Goal: Transaction & Acquisition: Subscribe to service/newsletter

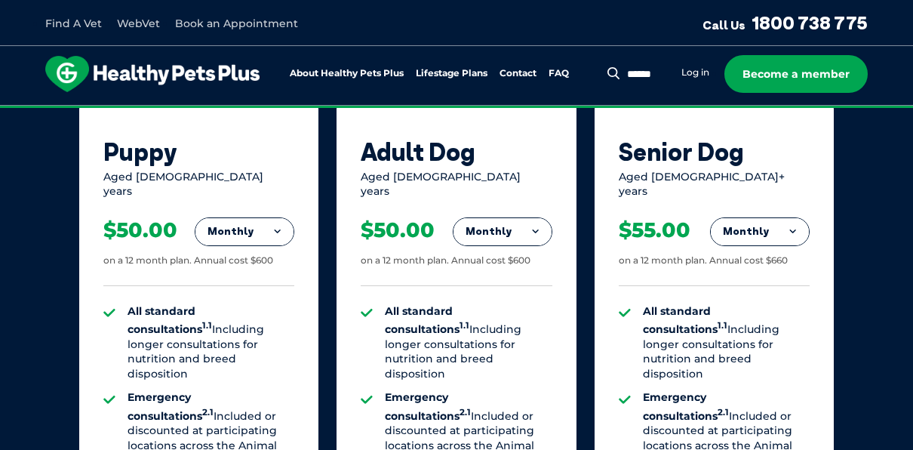
scroll to position [1029, 0]
click at [501, 217] on button "Monthly" at bounding box center [503, 230] width 98 height 27
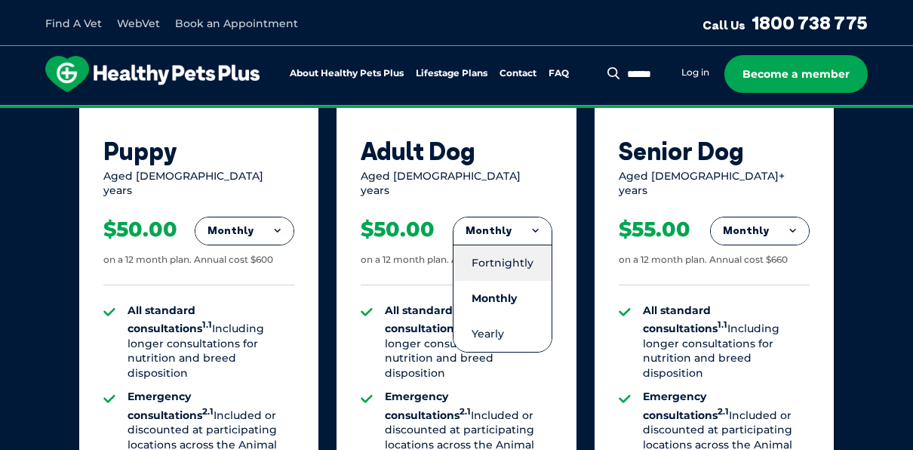
click at [497, 245] on li "Fortnightly" at bounding box center [503, 263] width 98 height 36
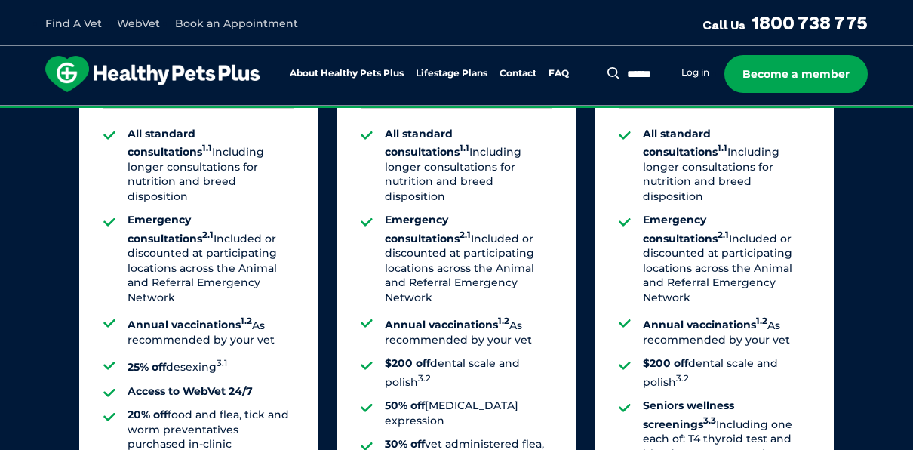
scroll to position [1329, 0]
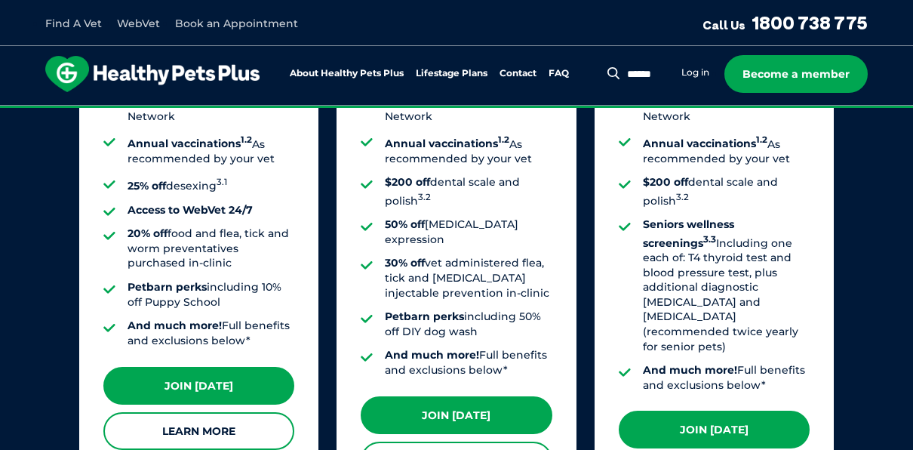
scroll to position [1397, 0]
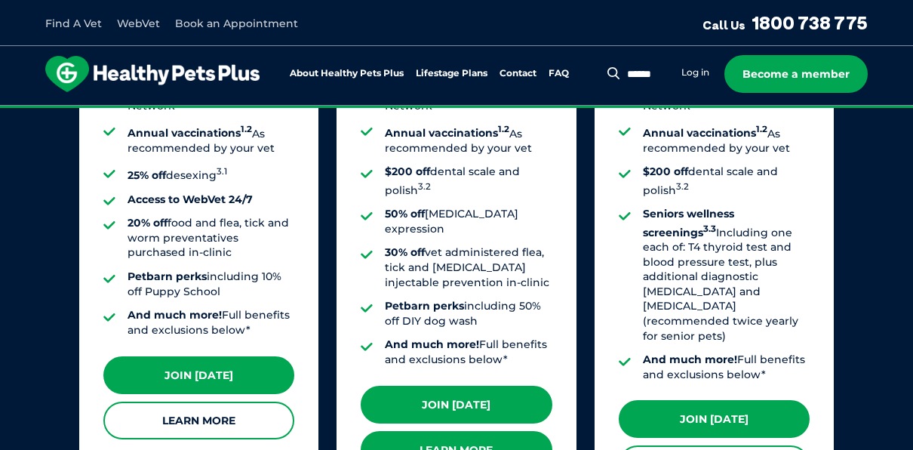
click at [488, 431] on link "Learn More" at bounding box center [456, 450] width 191 height 38
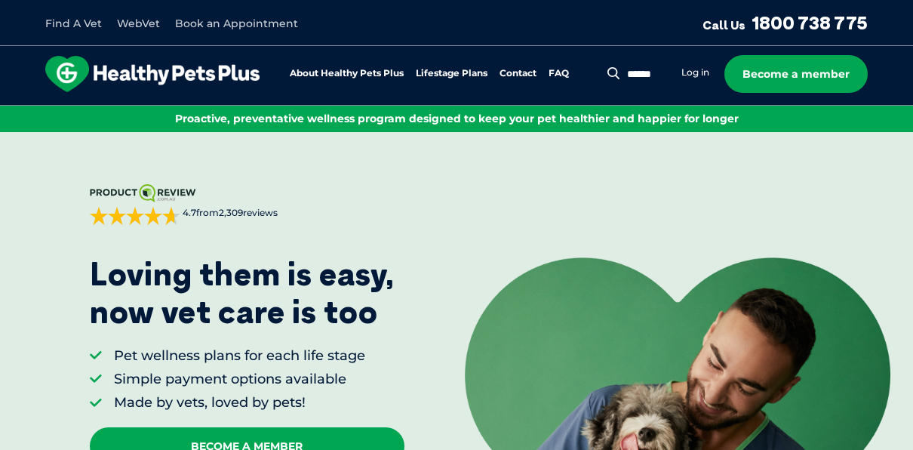
click at [697, 79] on li "Log in" at bounding box center [696, 72] width 28 height 15
click at [695, 67] on link "Log in" at bounding box center [696, 72] width 28 height 12
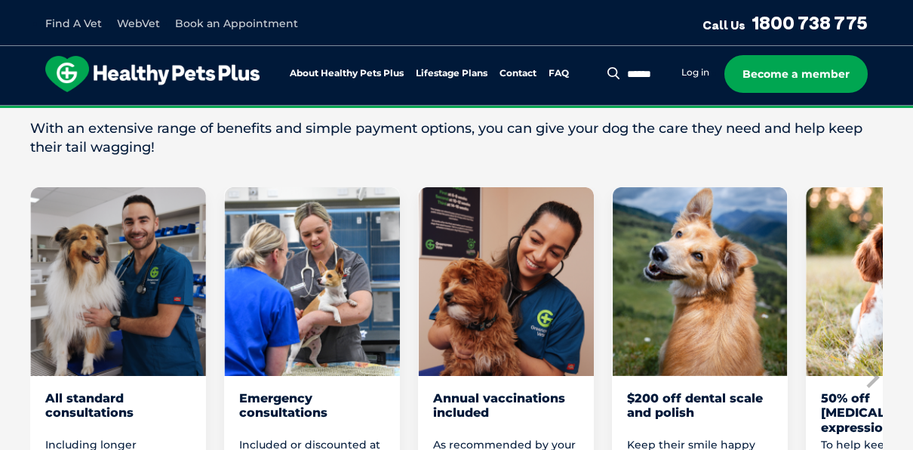
scroll to position [870, 0]
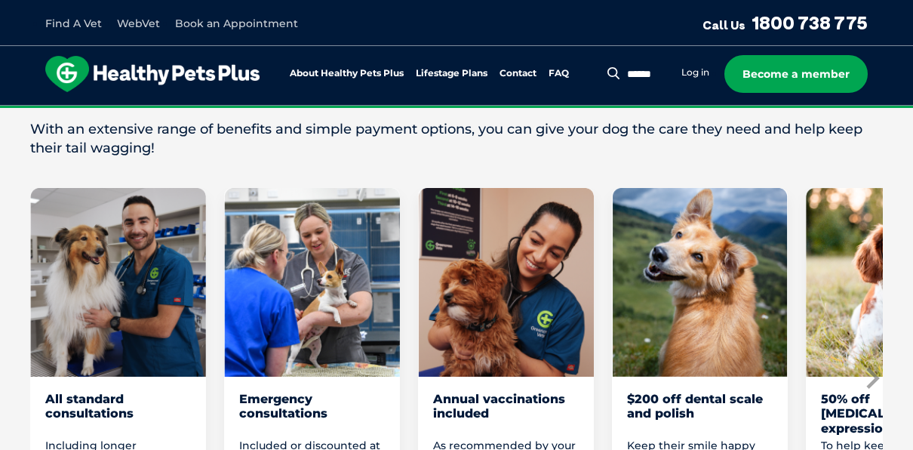
click at [873, 367] on icon "Next slide" at bounding box center [872, 378] width 23 height 23
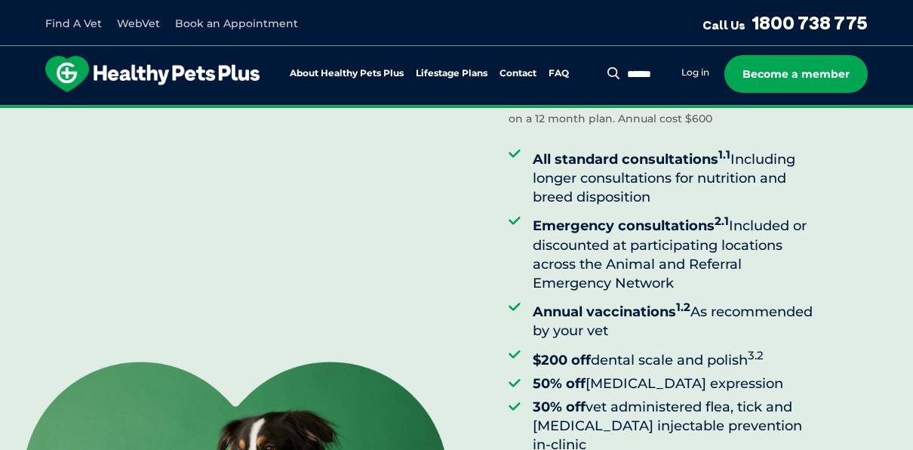
scroll to position [0, 0]
